Goal: Navigation & Orientation: Understand site structure

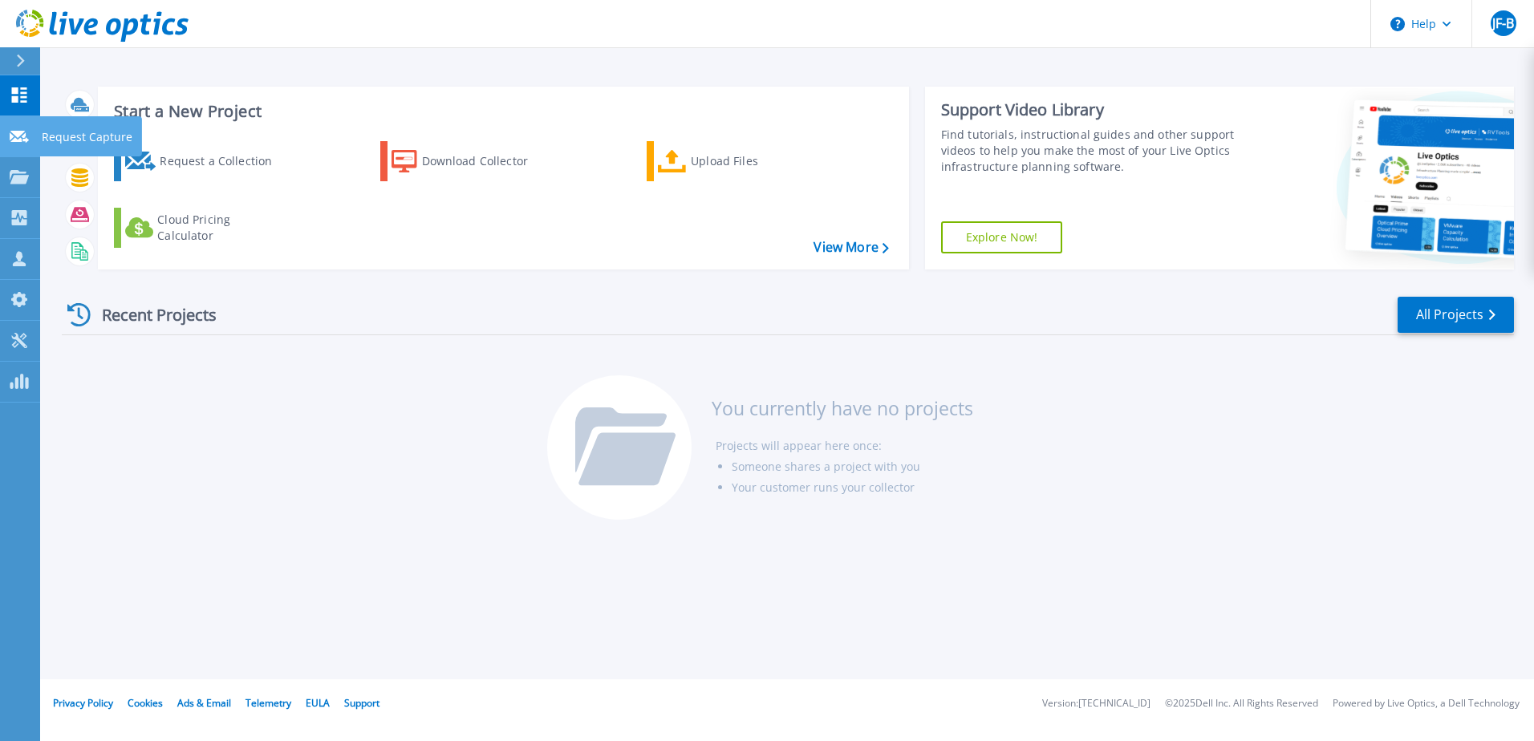
click at [20, 136] on icon at bounding box center [19, 137] width 19 height 12
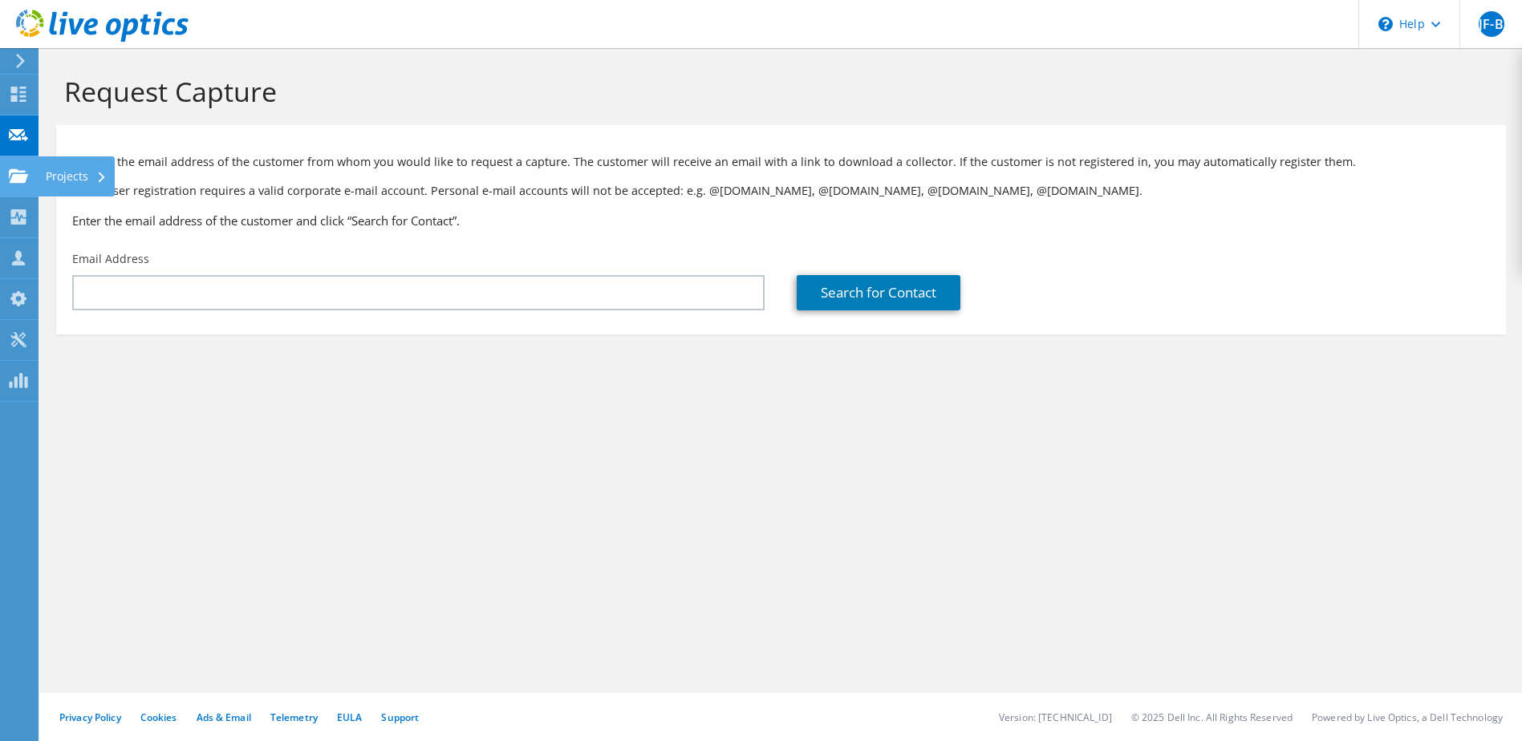
click at [16, 178] on use at bounding box center [18, 175] width 19 height 14
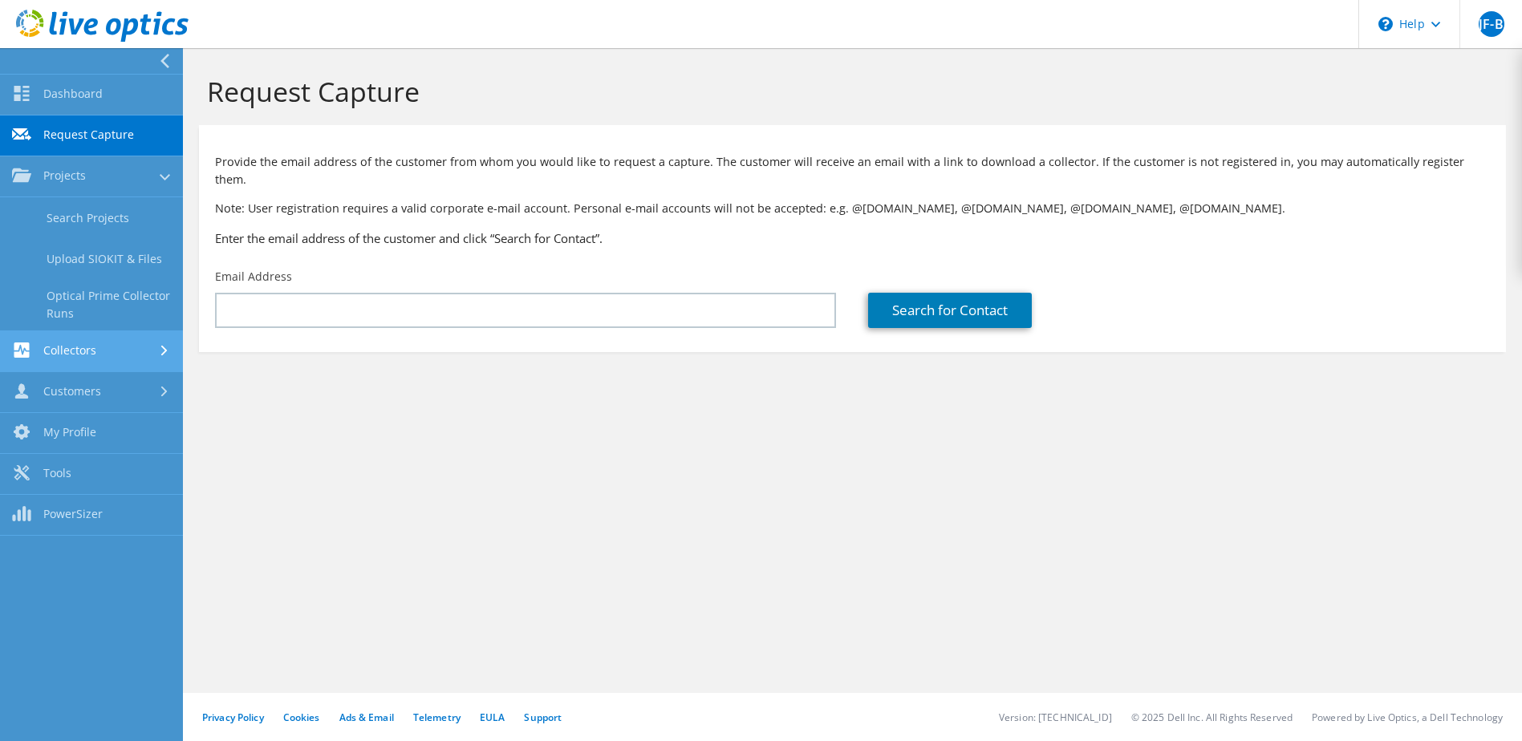
click at [77, 346] on link "Collectors" at bounding box center [91, 351] width 183 height 41
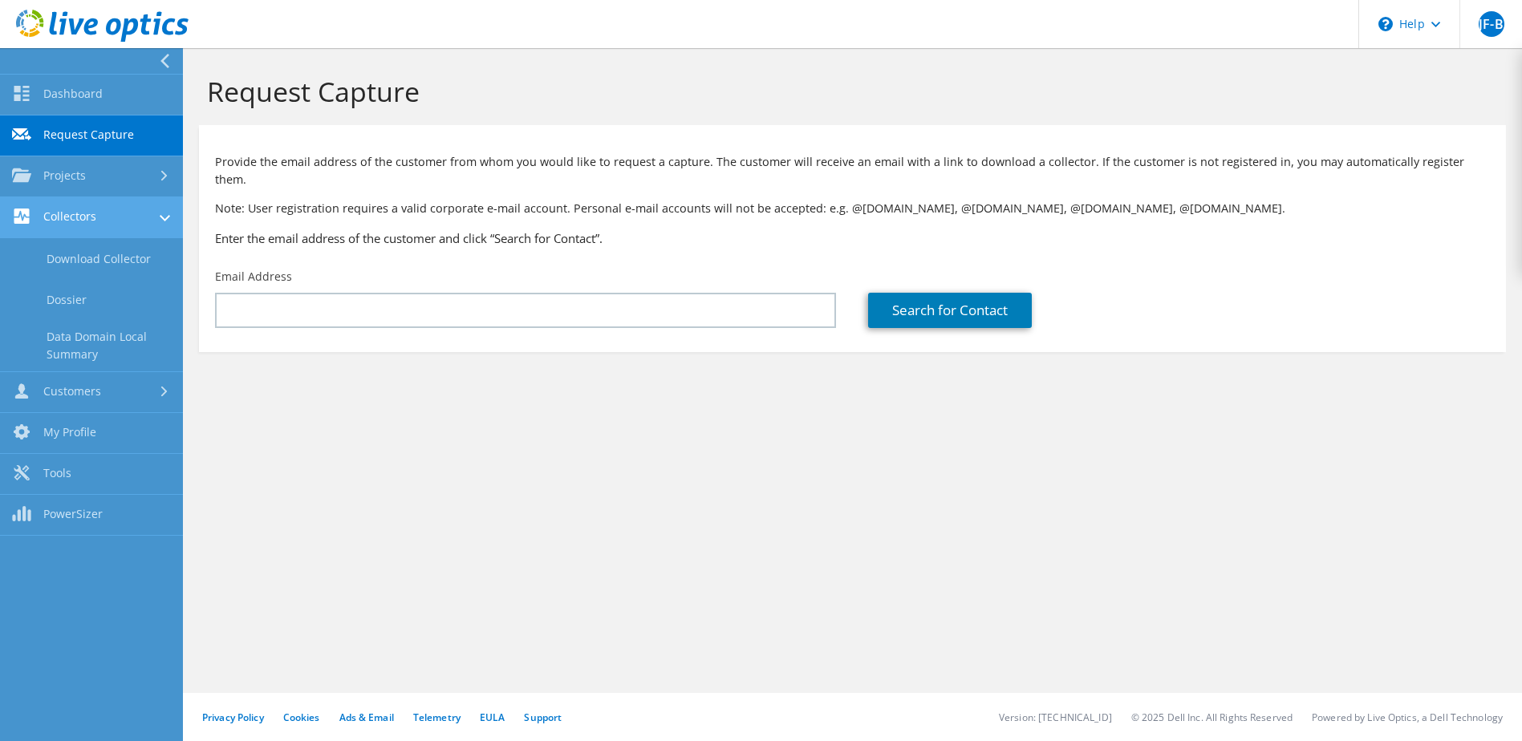
click at [104, 218] on link "Collectors" at bounding box center [91, 217] width 183 height 41
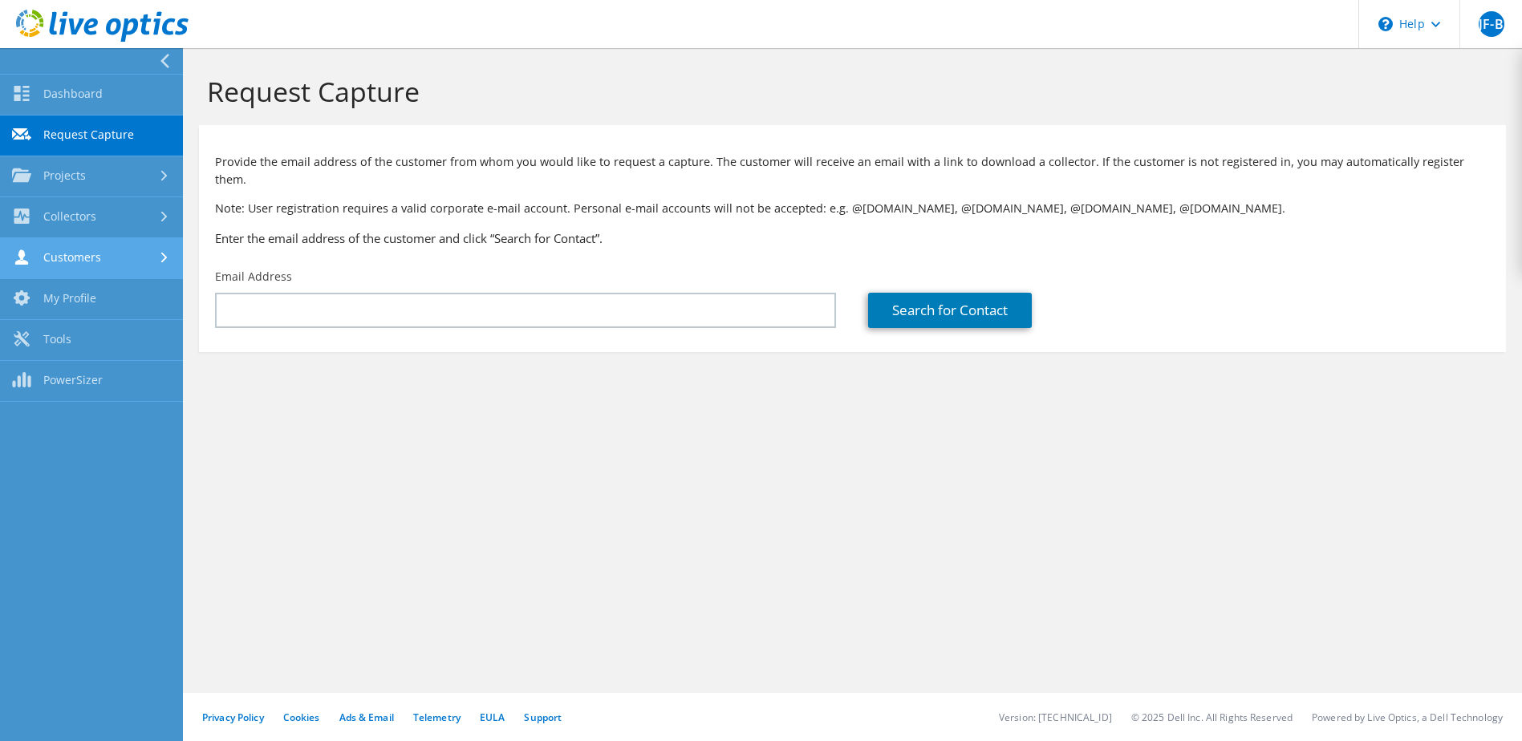
click at [104, 268] on link "Customers" at bounding box center [91, 258] width 183 height 41
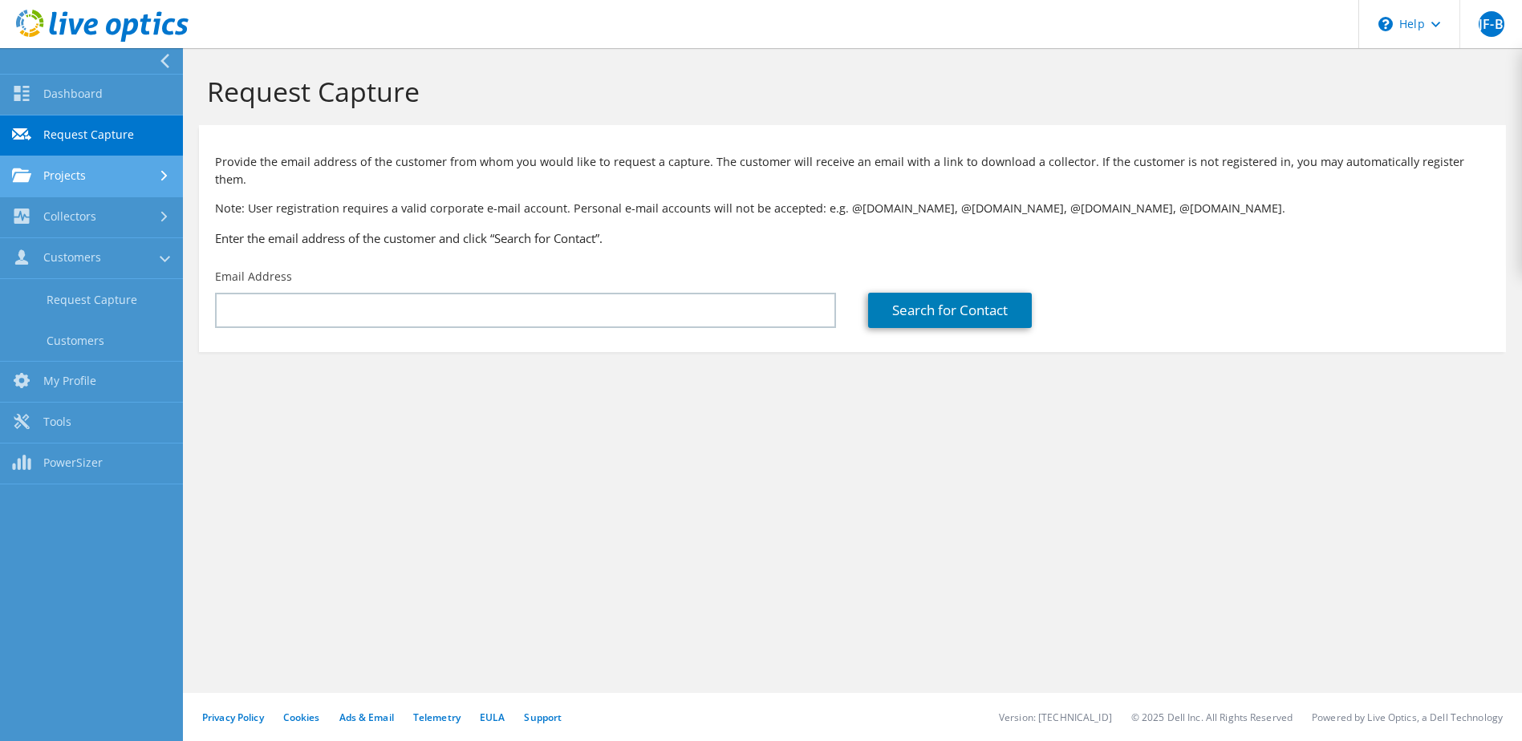
click at [86, 186] on link "Projects" at bounding box center [91, 176] width 183 height 41
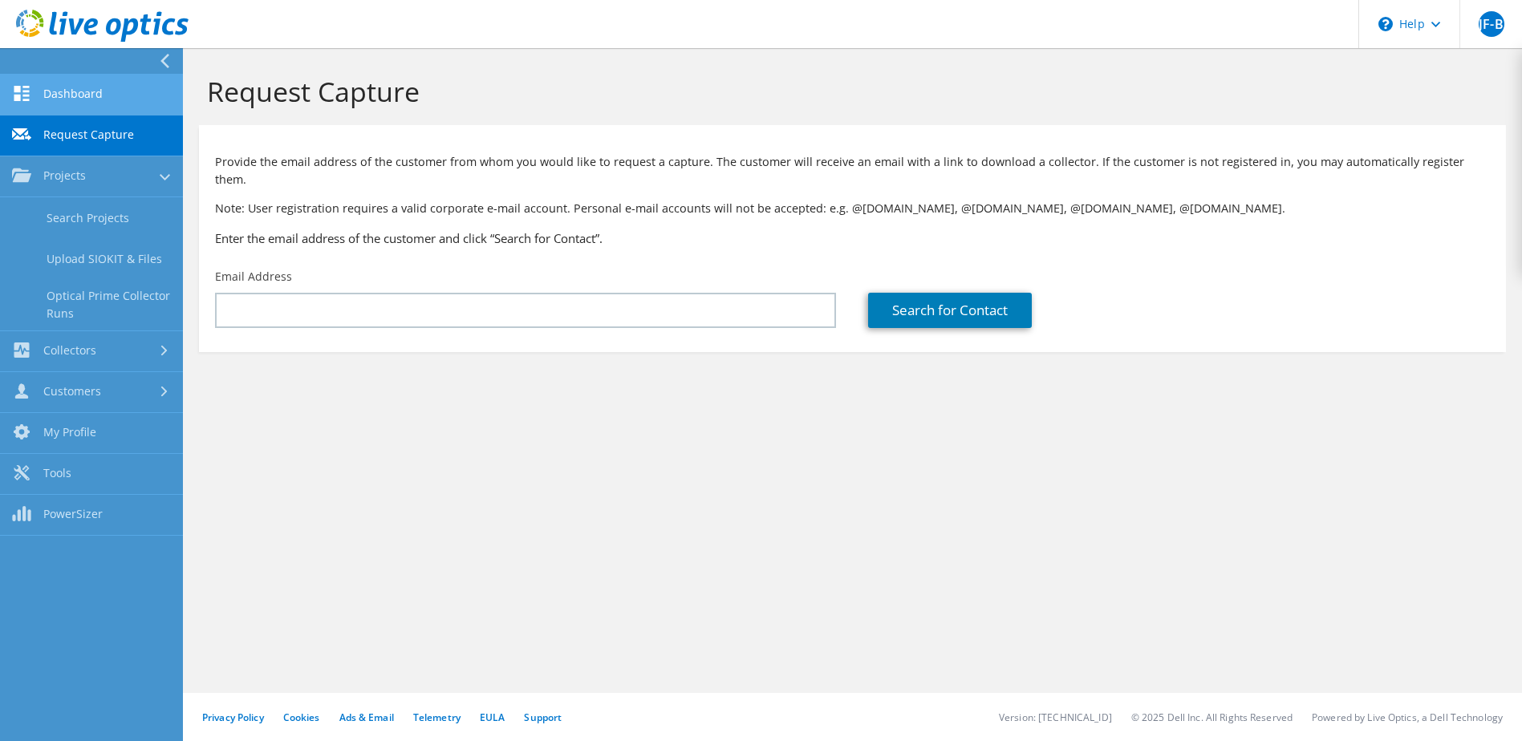
click at [64, 90] on link "Dashboard" at bounding box center [91, 95] width 183 height 41
